Goal: Find specific page/section: Find specific page/section

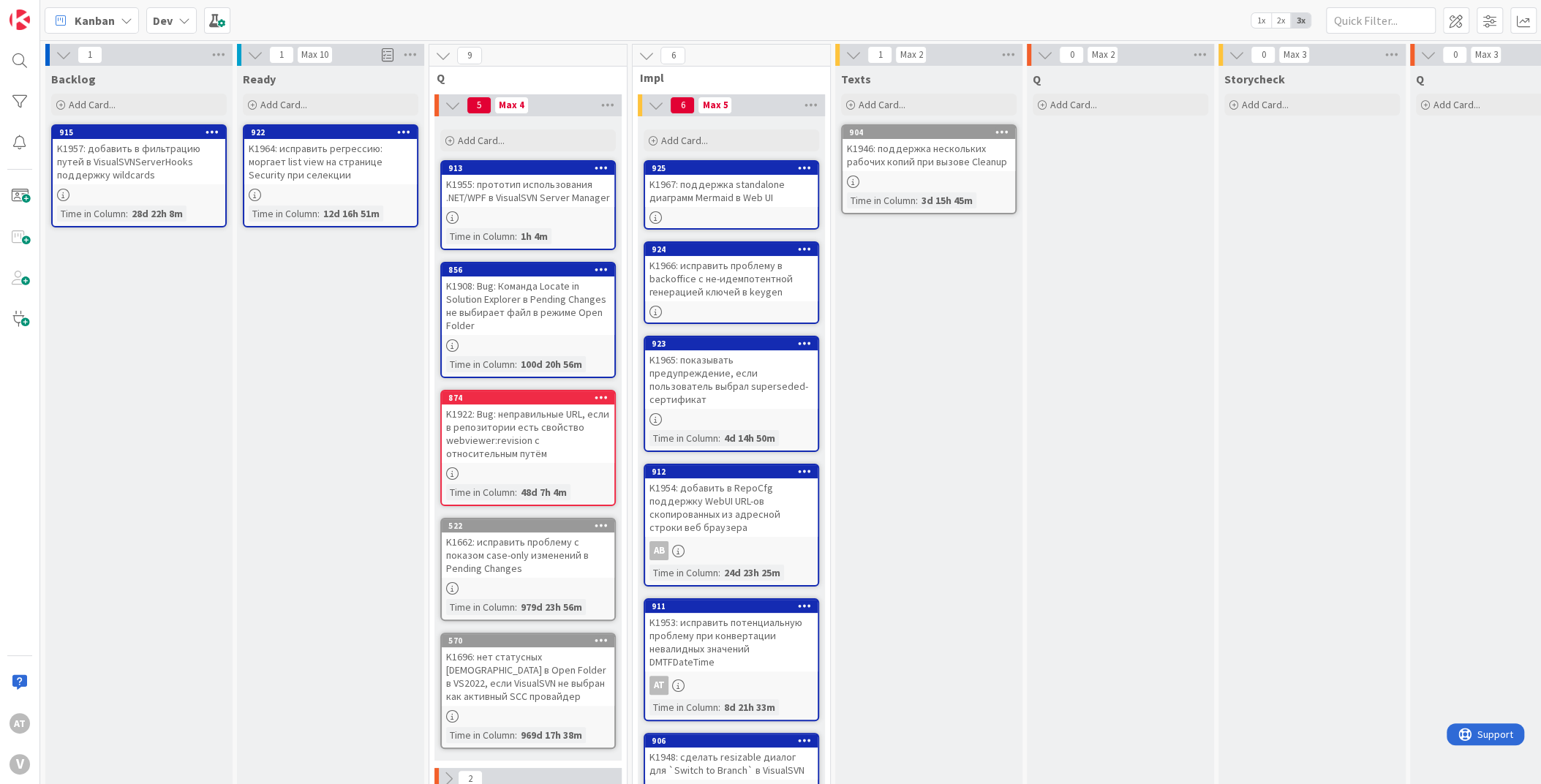
click at [733, 202] on div "K1967: поддержка standalone диаграмм Mermaid в Web UI" at bounding box center [732, 191] width 172 height 32
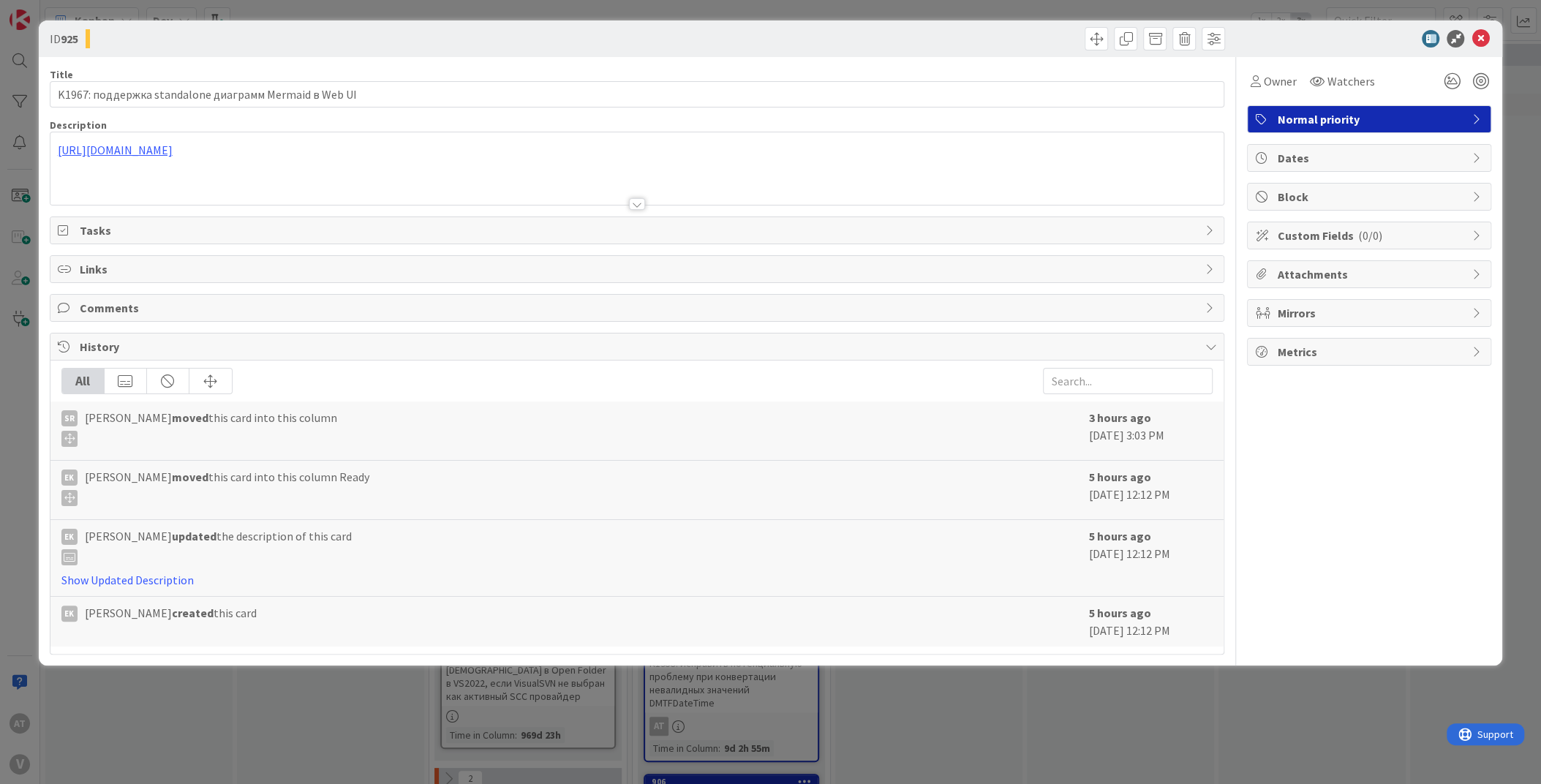
click at [496, 7] on div "ID 925 Title 53 / 128 K1967: поддержка standalone диаграмм Mermaid в Web UI Des…" at bounding box center [770, 392] width 1541 height 784
